Goal: Register for event/course

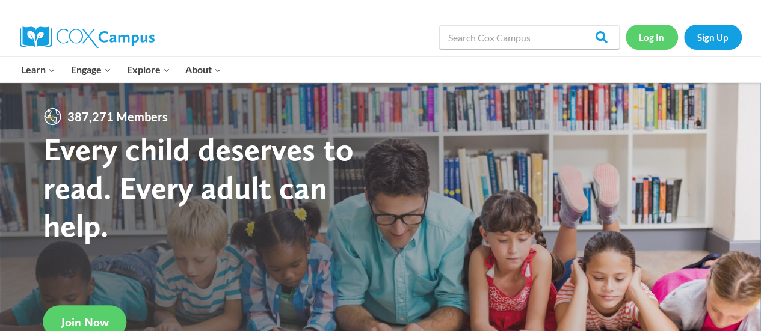
click at [662, 39] on link "Log In" at bounding box center [651, 37] width 52 height 25
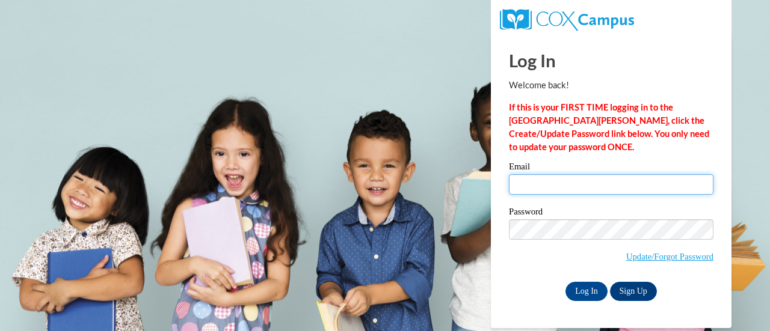
click at [543, 181] on input "Email" at bounding box center [611, 184] width 204 height 20
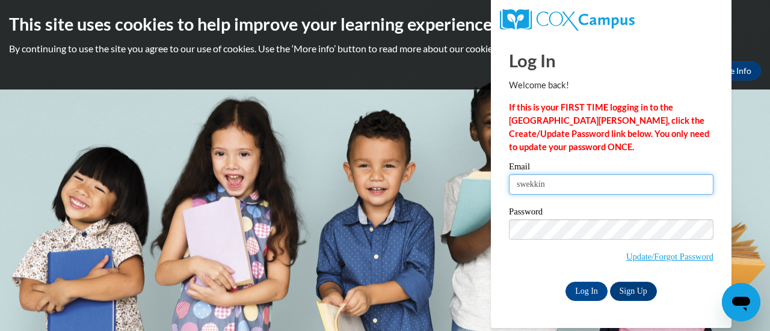
type input "swekkin@altoona.k12.wi.us"
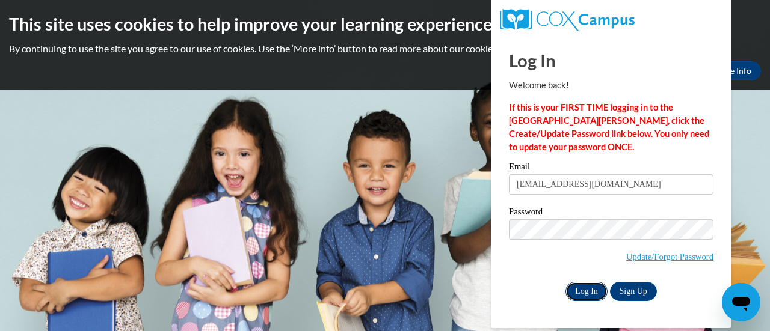
click at [585, 286] on input "Log In" at bounding box center [586, 291] width 42 height 19
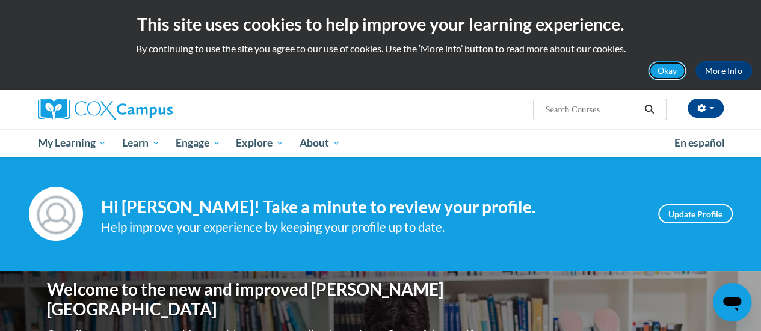
drag, startPoint x: 665, startPoint y: 72, endPoint x: 657, endPoint y: 75, distance: 9.2
click at [665, 72] on button "Okay" at bounding box center [667, 70] width 38 height 19
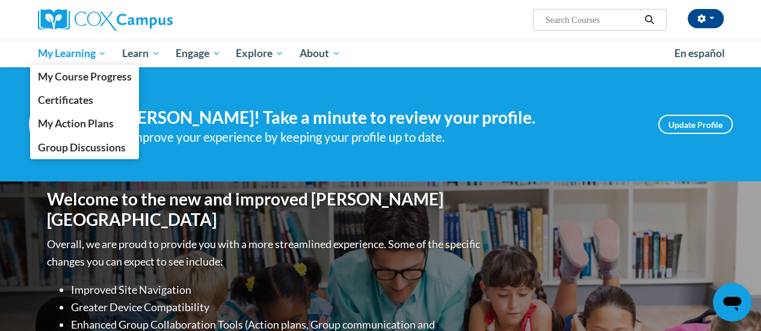
click at [58, 50] on span "My Learning" at bounding box center [71, 53] width 69 height 14
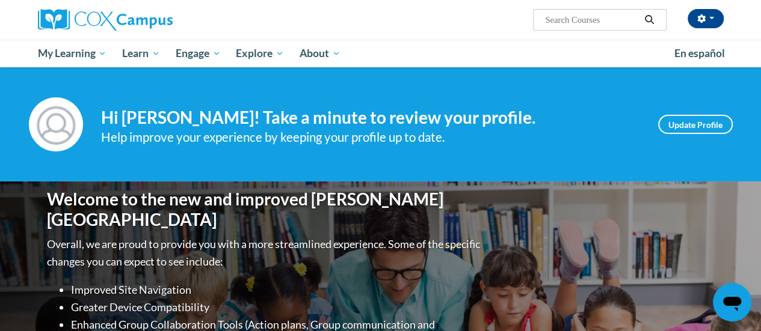
click at [581, 26] on input "Search..." at bounding box center [592, 20] width 96 height 14
type input "writing"
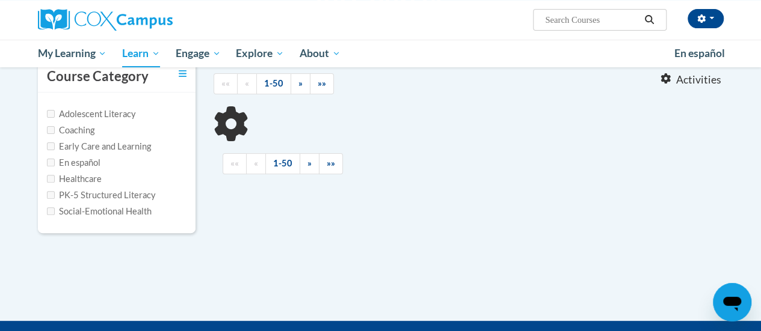
type input "writing"
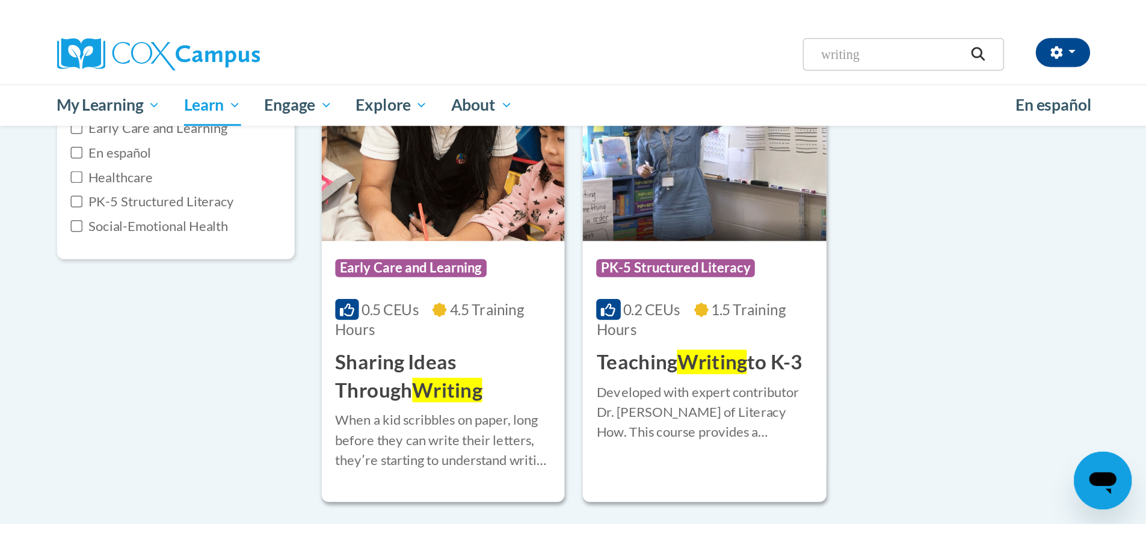
scroll to position [180, 0]
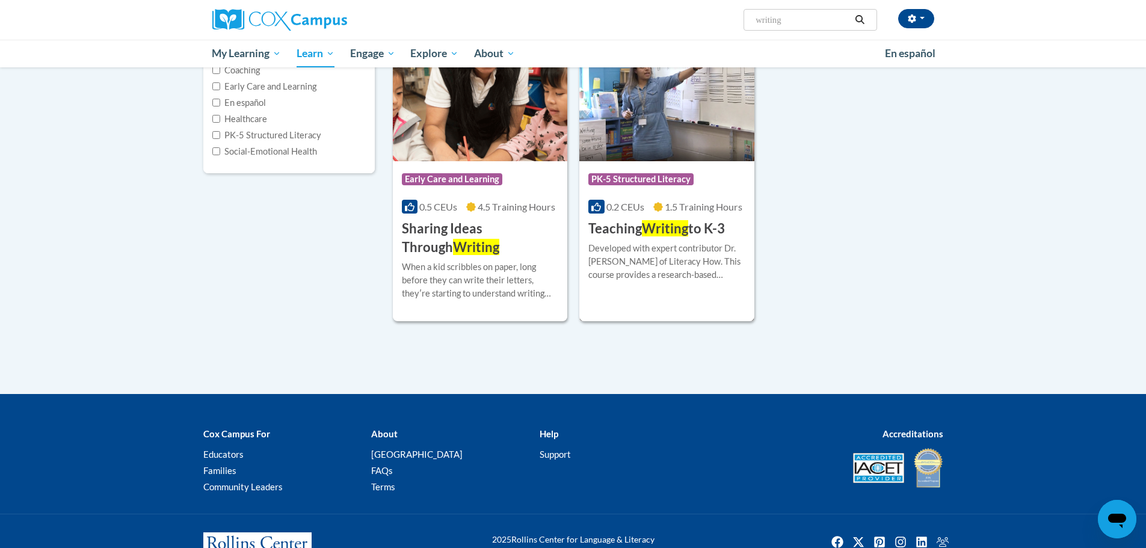
click at [650, 133] on img at bounding box center [666, 99] width 175 height 123
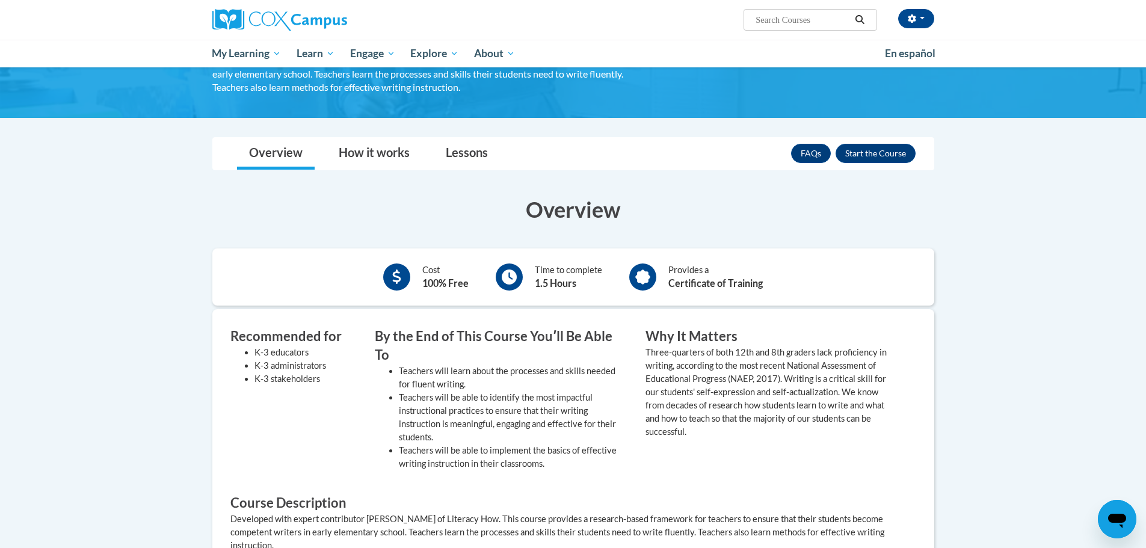
scroll to position [120, 0]
click at [886, 159] on button "Enroll" at bounding box center [875, 153] width 80 height 19
drag, startPoint x: 927, startPoint y: 232, endPoint x: 906, endPoint y: 203, distance: 36.2
click at [927, 232] on div "Overview Cost 100% Free Time to complete 1.5 Hours Provides a Certificate of Tr…" at bounding box center [573, 446] width 740 height 503
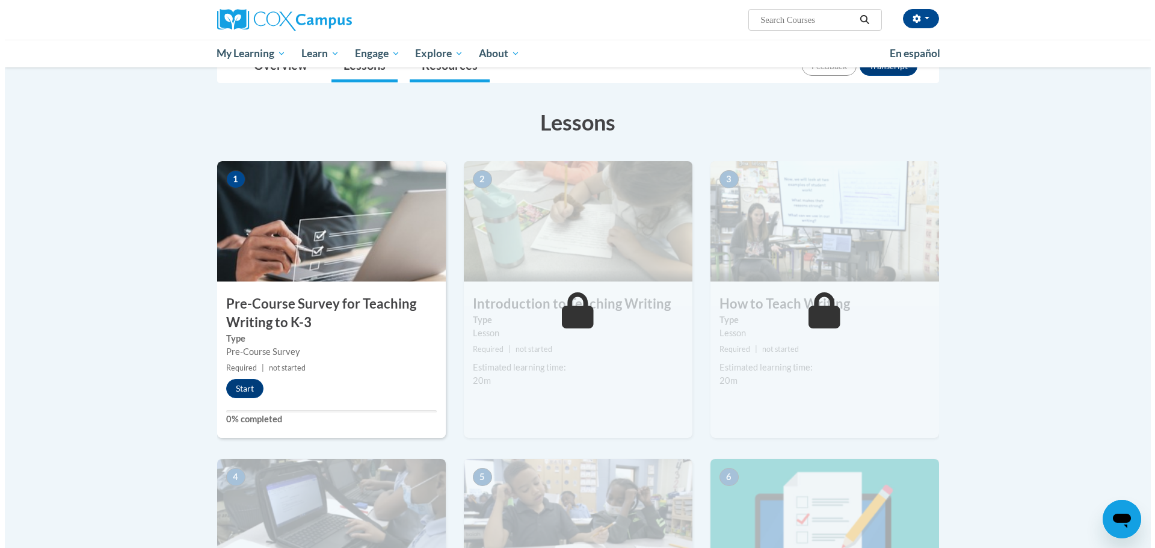
scroll to position [180, 0]
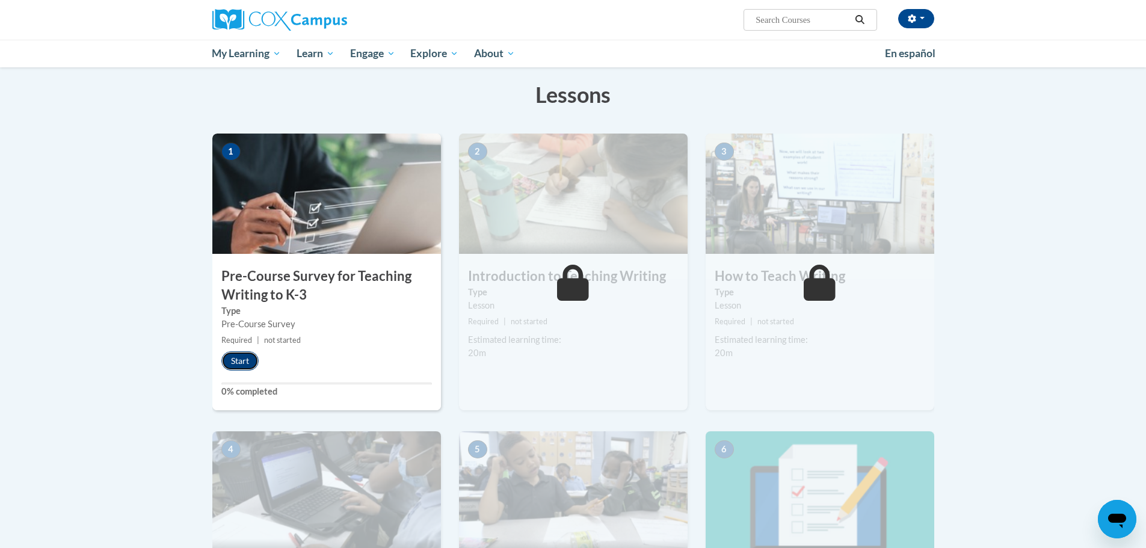
click at [236, 367] on button "Start" at bounding box center [239, 360] width 37 height 19
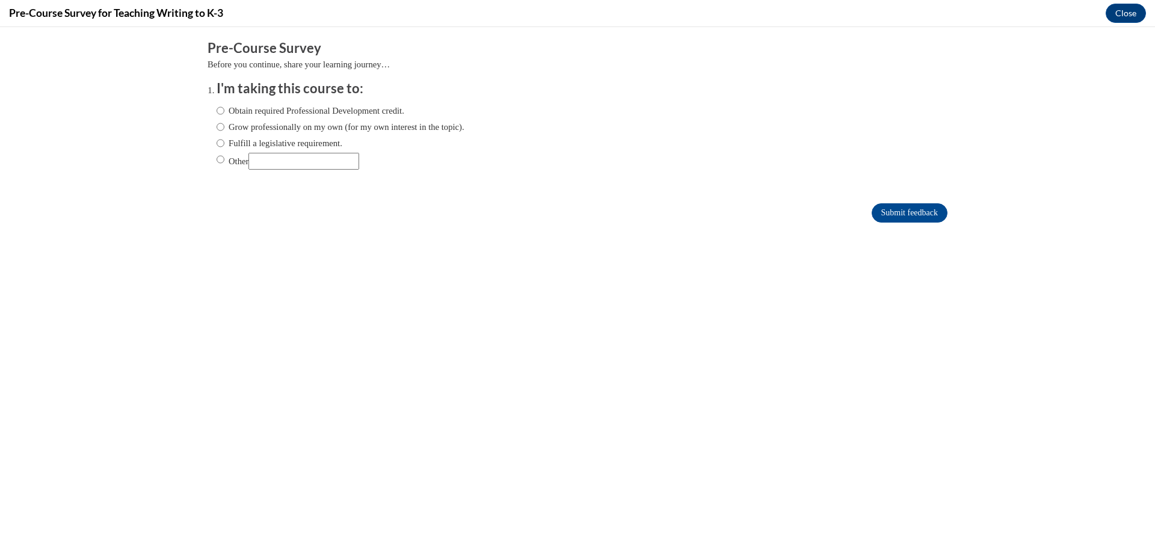
scroll to position [0, 0]
click at [230, 145] on label "Fulfill a legislative requirement." at bounding box center [280, 143] width 126 height 13
click at [224, 145] on input "Fulfill a legislative requirement." at bounding box center [221, 143] width 8 height 13
radio input "true"
click at [887, 217] on input "Submit feedback" at bounding box center [909, 212] width 76 height 19
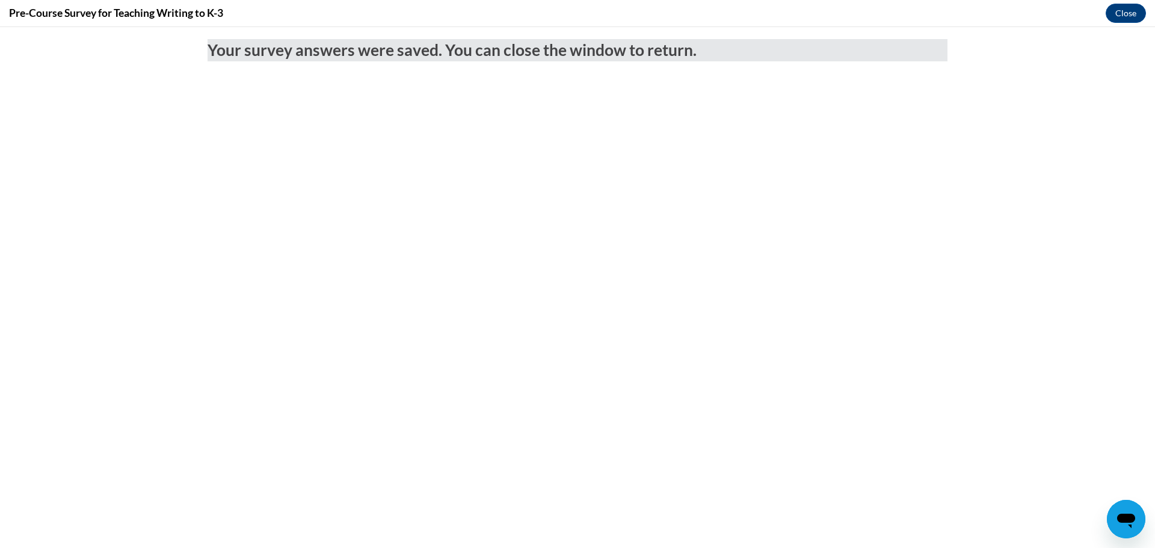
click at [772, 149] on body "Your survey answers were saved. You can close the window to return." at bounding box center [577, 287] width 1155 height 521
click at [1118, 10] on button "Close" at bounding box center [1125, 13] width 40 height 19
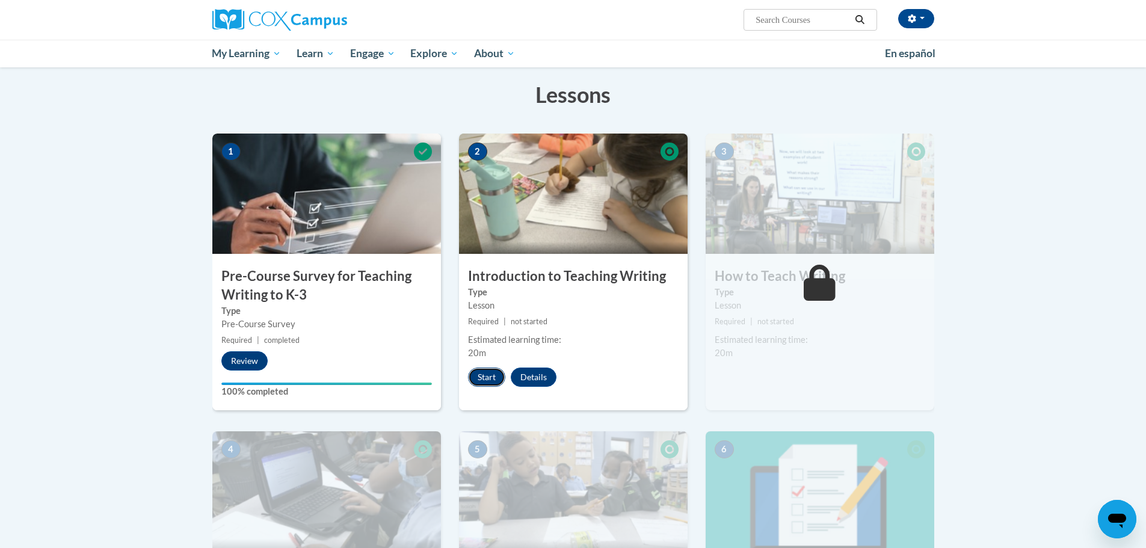
click at [487, 375] on button "Start" at bounding box center [486, 376] width 37 height 19
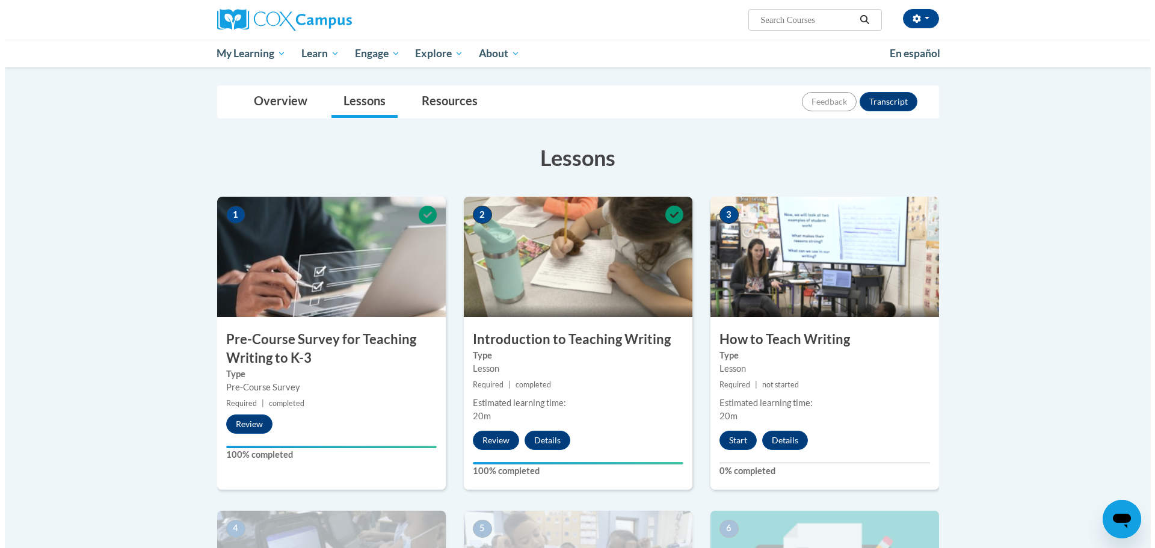
scroll to position [120, 0]
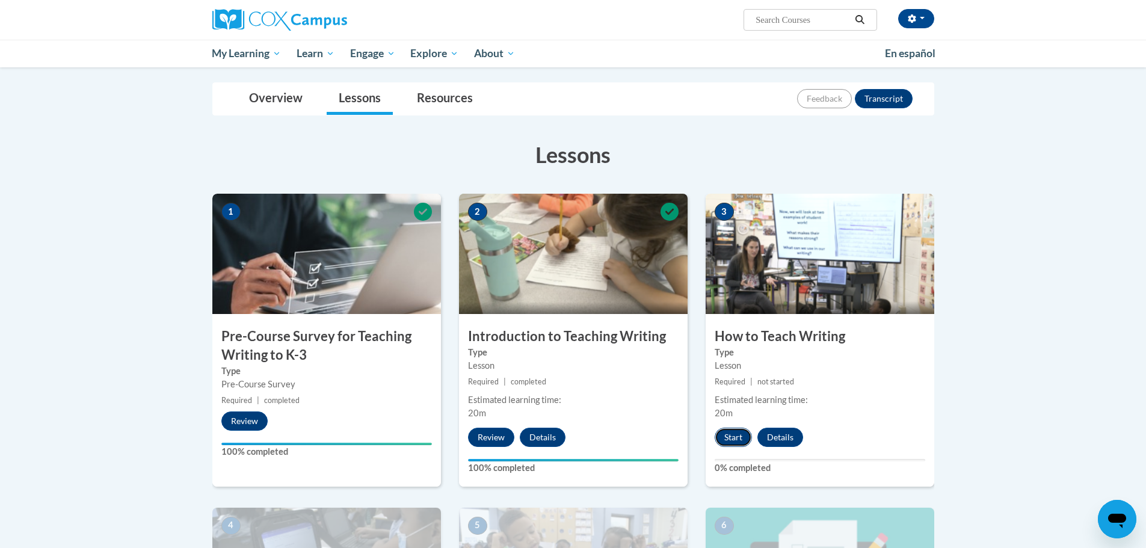
click at [736, 437] on button "Start" at bounding box center [733, 437] width 37 height 19
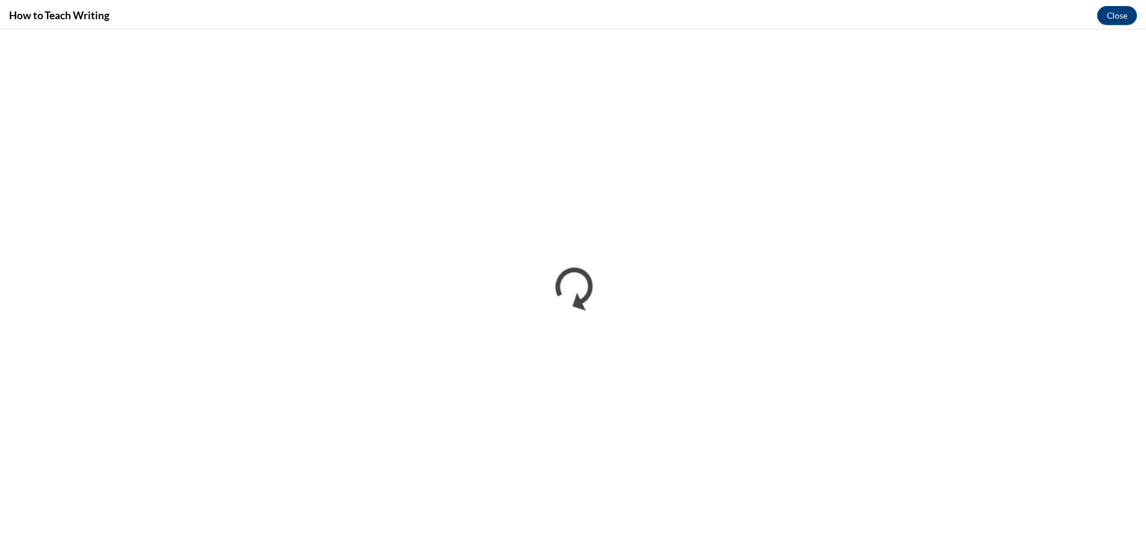
scroll to position [0, 0]
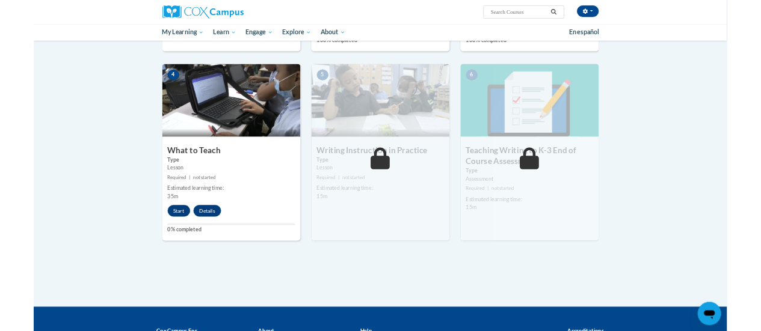
scroll to position [541, 0]
